Goal: Browse casually: Explore the website without a specific task or goal

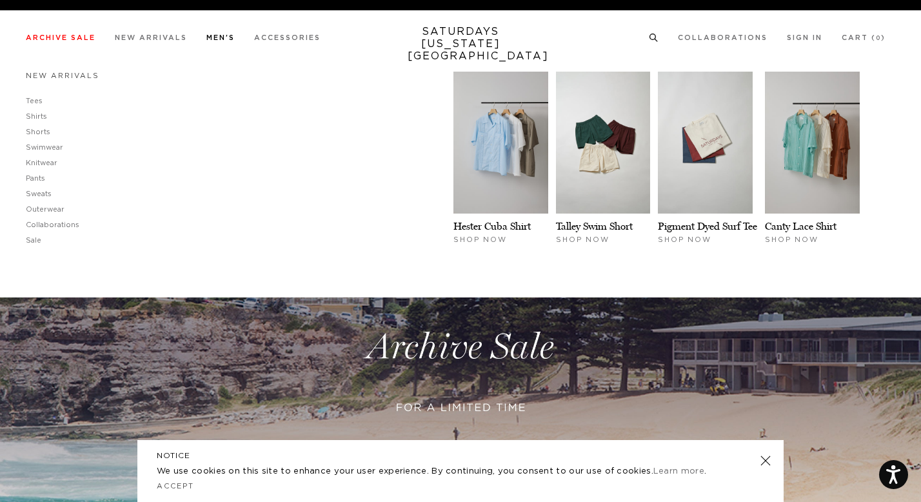
click at [30, 79] on link "New Arrivals" at bounding box center [63, 75] width 74 height 7
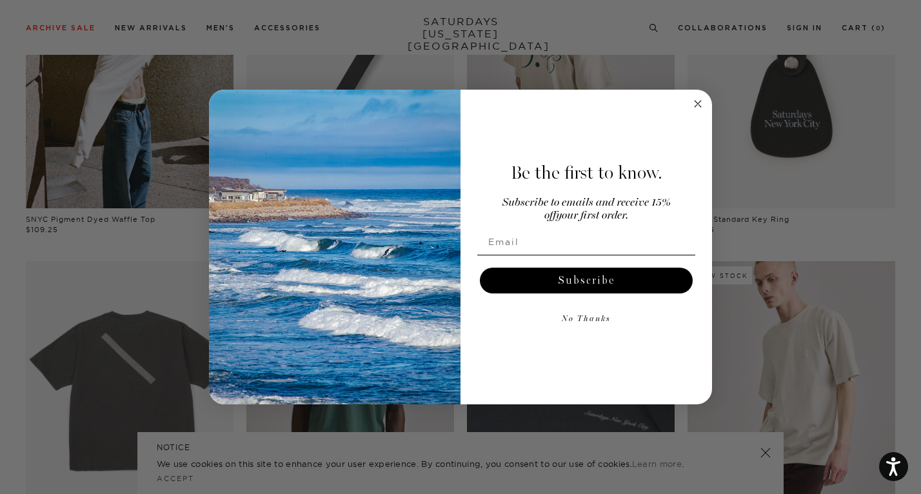
scroll to position [550, 0]
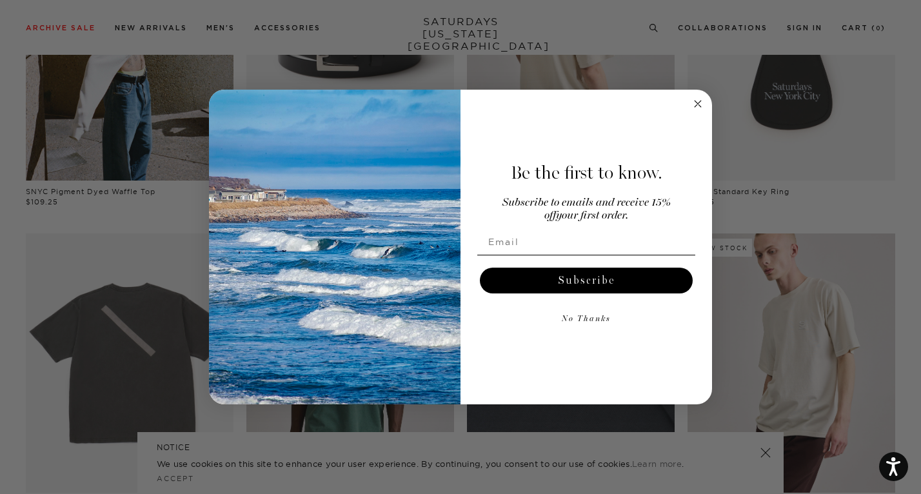
click at [697, 106] on circle "Close dialog" at bounding box center [698, 104] width 15 height 15
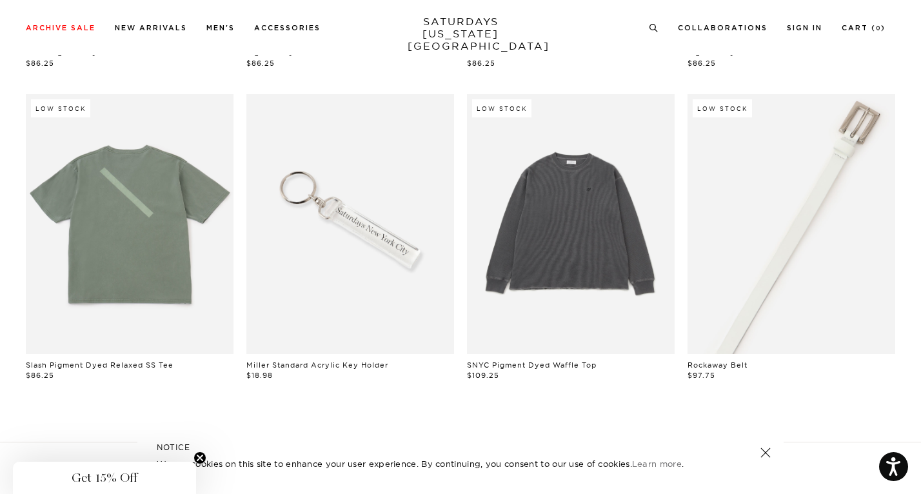
scroll to position [1169, 0]
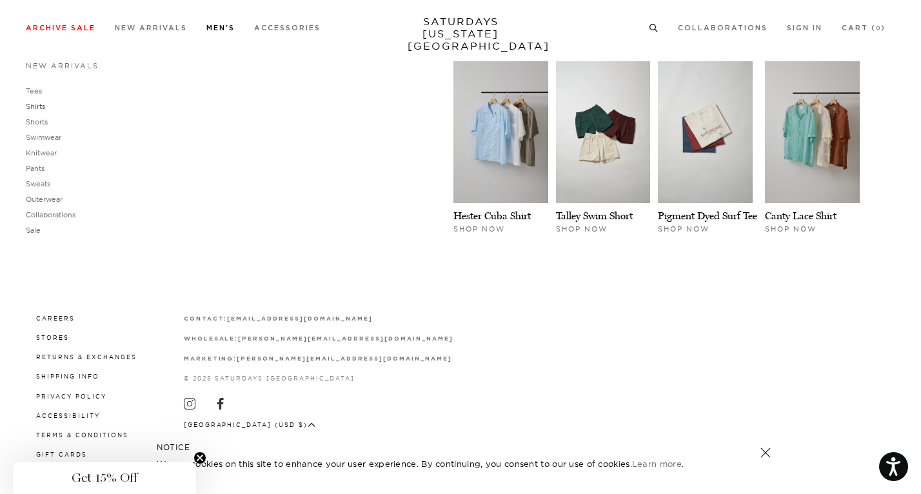
click at [31, 103] on link "Shirts" at bounding box center [35, 106] width 19 height 9
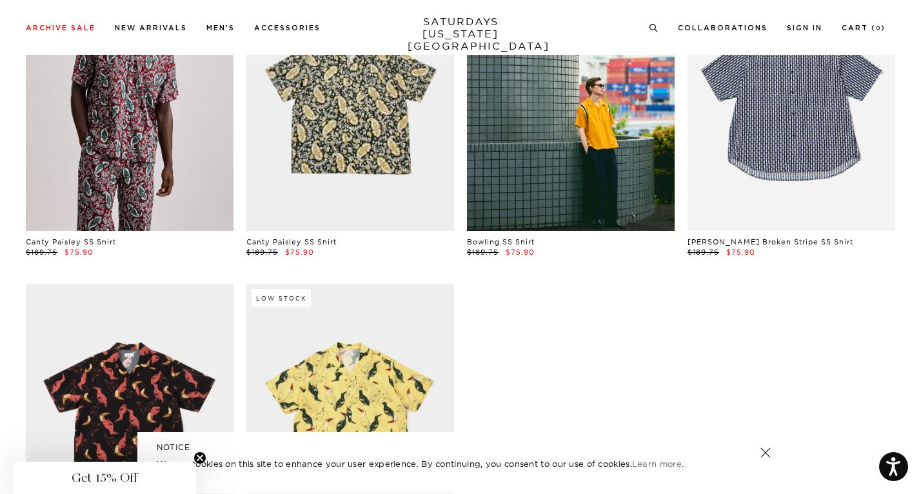
scroll to position [907, 0]
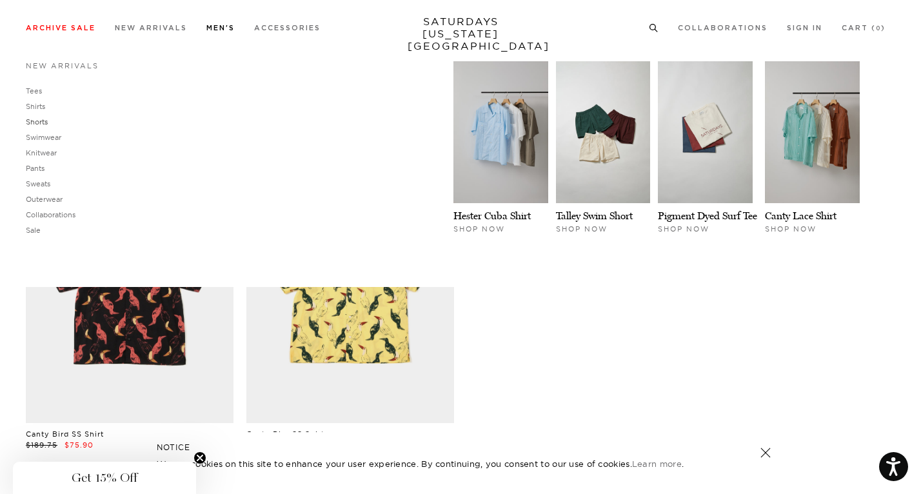
click at [29, 121] on link "Shorts" at bounding box center [37, 121] width 22 height 9
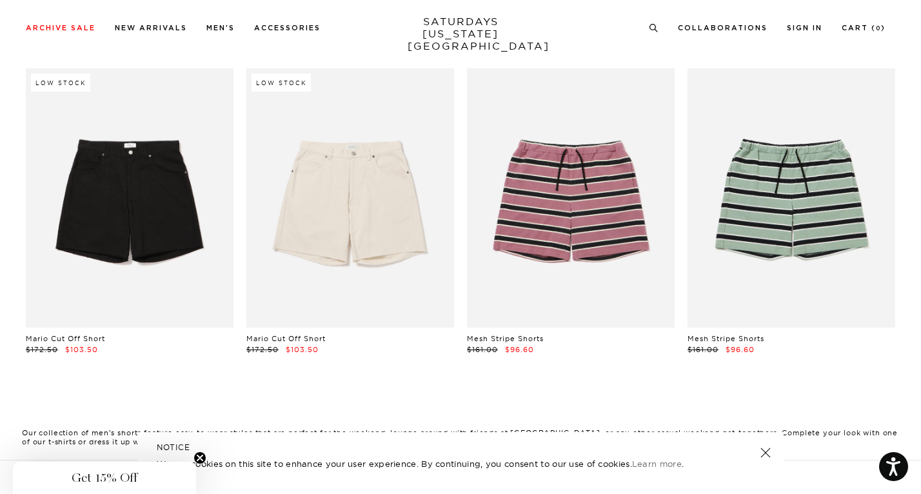
scroll to position [371, 0]
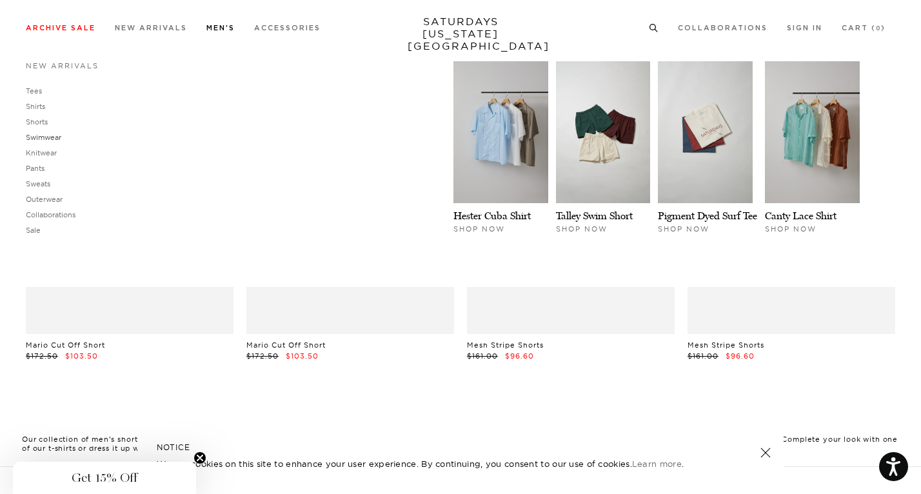
click at [41, 134] on link "Swimwear" at bounding box center [43, 137] width 35 height 9
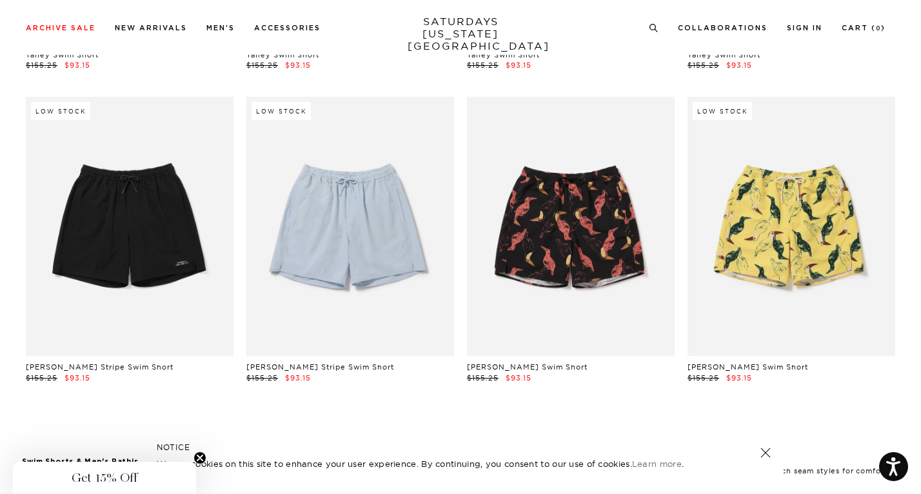
scroll to position [333, 0]
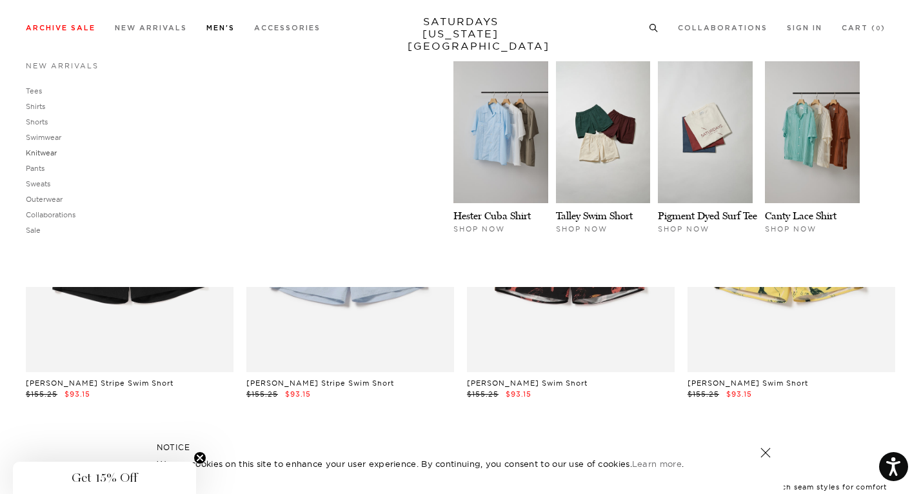
click at [38, 155] on link "Knitwear" at bounding box center [41, 152] width 31 height 9
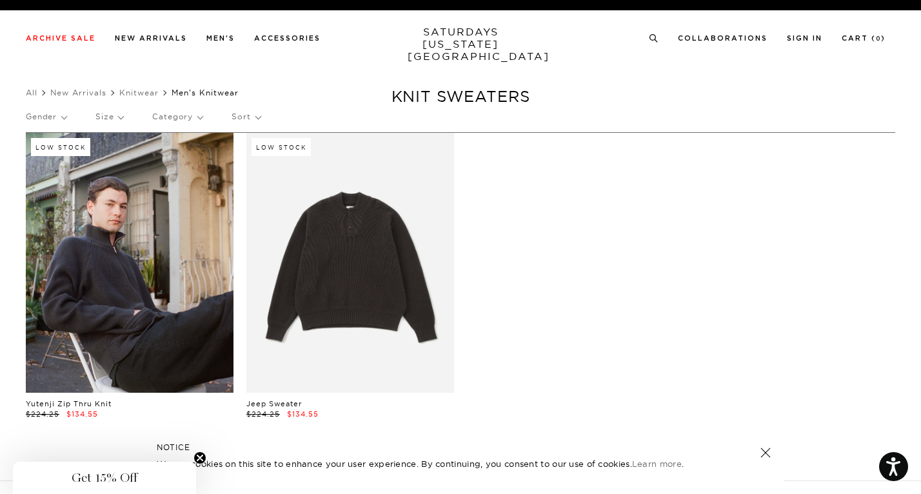
click at [163, 257] on link at bounding box center [130, 263] width 208 height 260
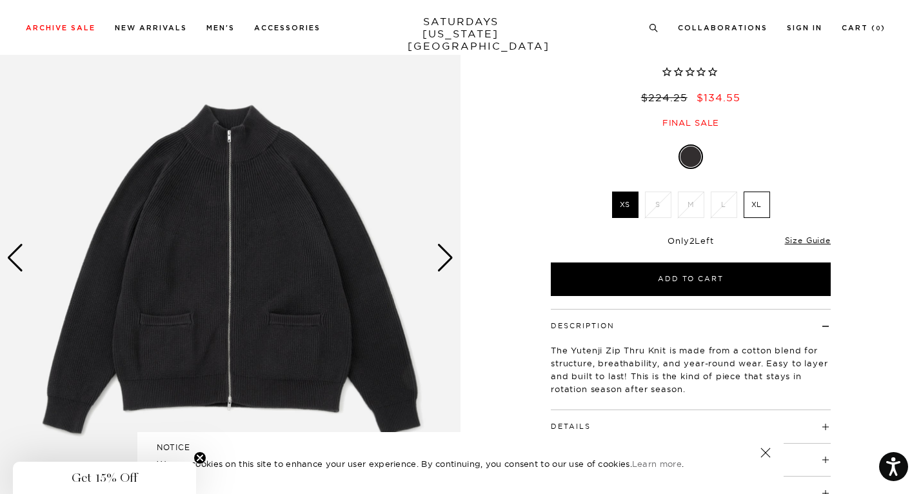
scroll to position [96, 0]
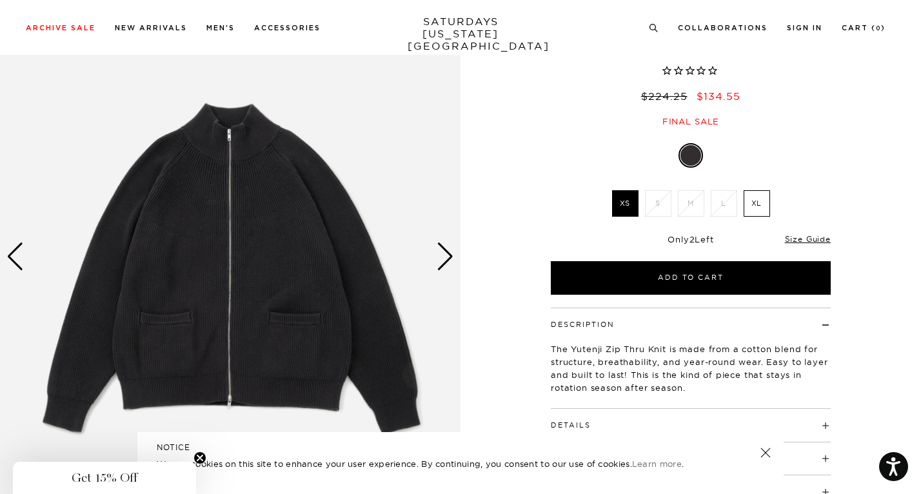
click at [450, 260] on div "Next slide" at bounding box center [445, 257] width 17 height 28
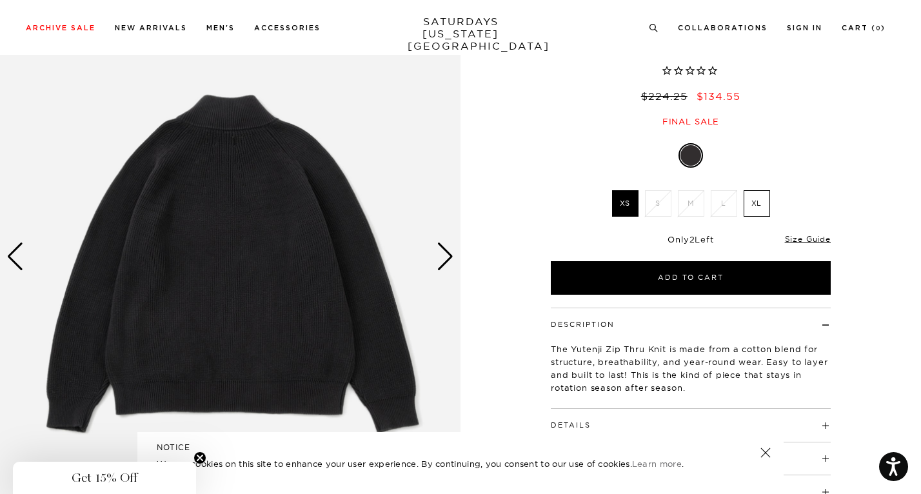
click at [450, 260] on div "Next slide" at bounding box center [445, 257] width 17 height 28
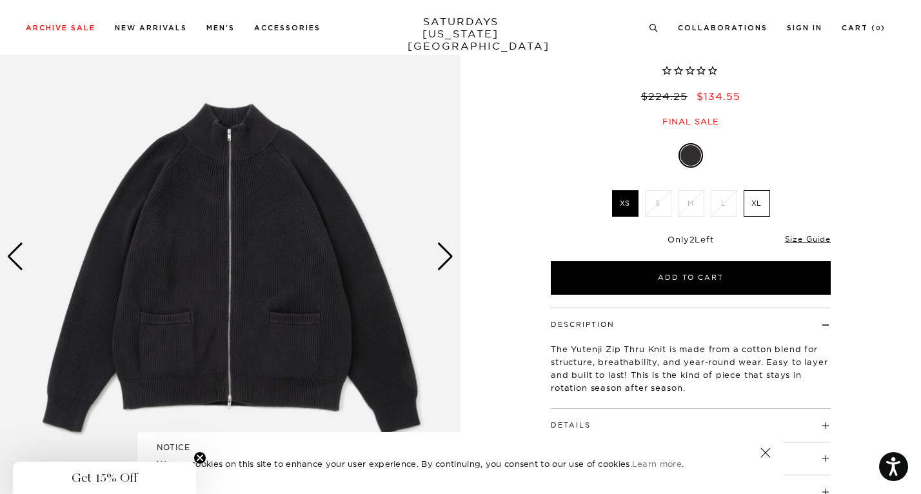
click at [449, 260] on div "Next slide" at bounding box center [445, 257] width 17 height 28
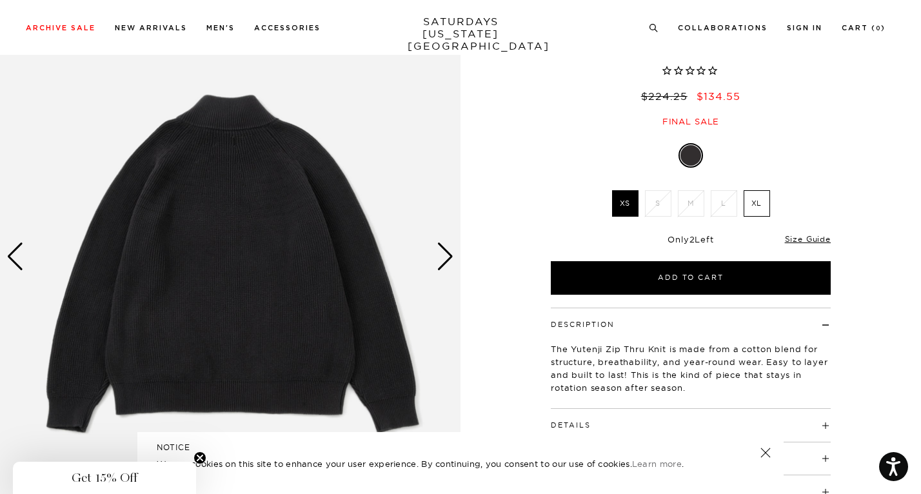
click at [449, 260] on div "Next slide" at bounding box center [445, 257] width 17 height 28
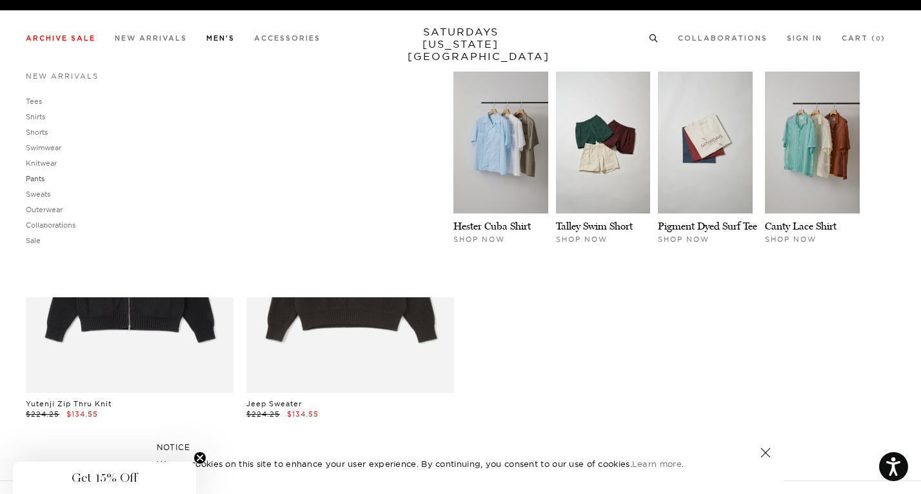
click at [31, 181] on link "Pants" at bounding box center [35, 178] width 19 height 9
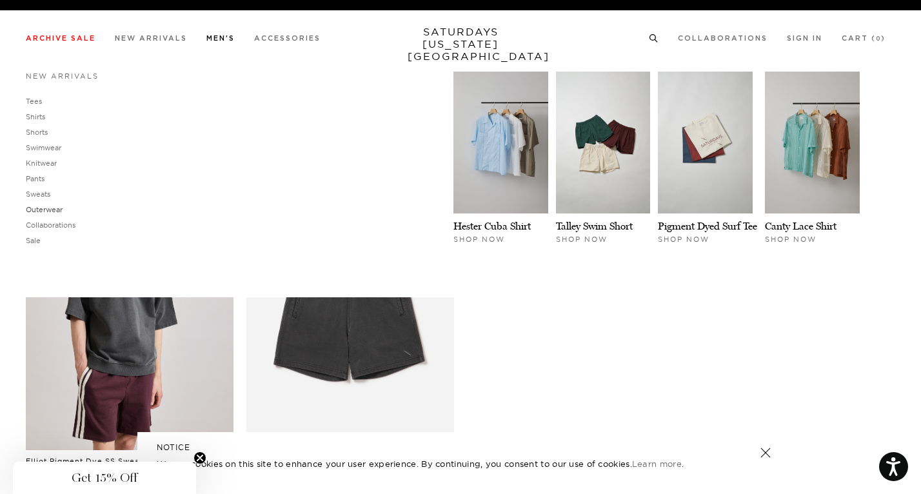
click at [32, 211] on link "Outerwear" at bounding box center [44, 209] width 37 height 9
